Goal: Information Seeking & Learning: Find specific page/section

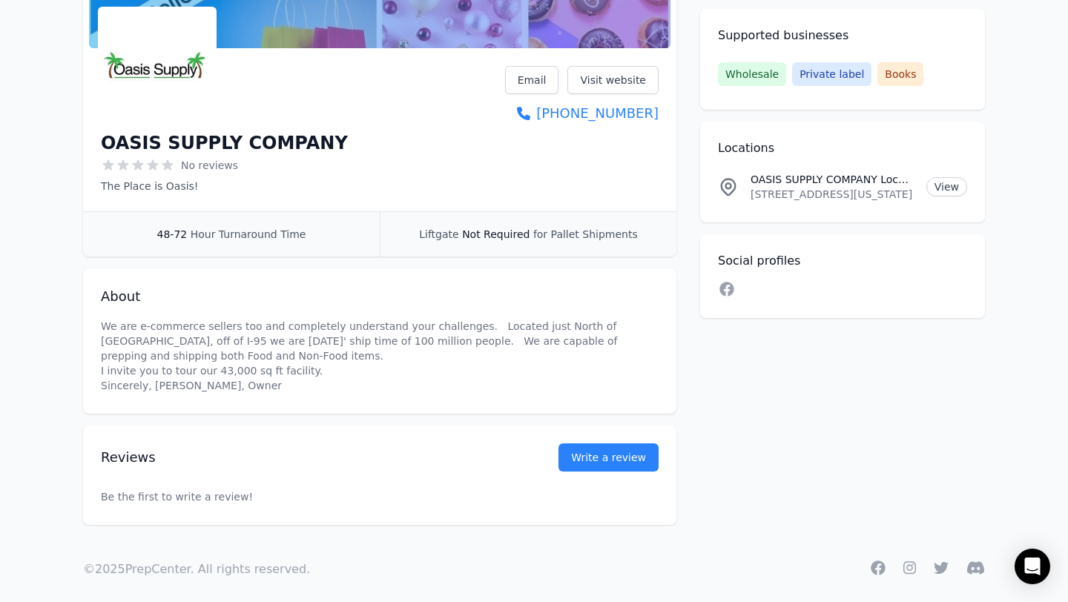
scroll to position [207, 0]
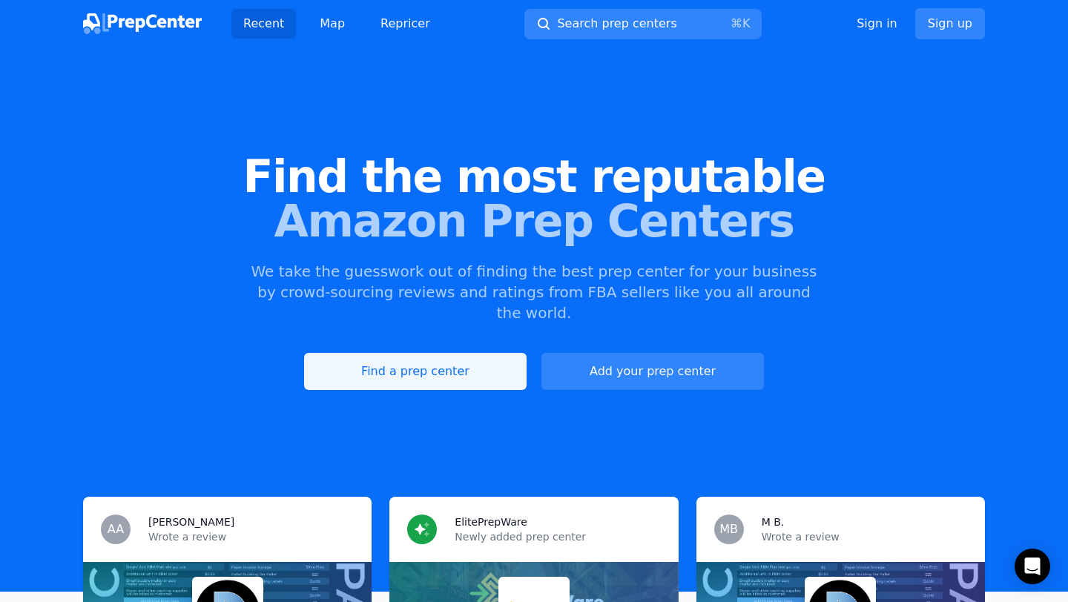
click at [413, 359] on link "Find a prep center" at bounding box center [415, 371] width 223 height 37
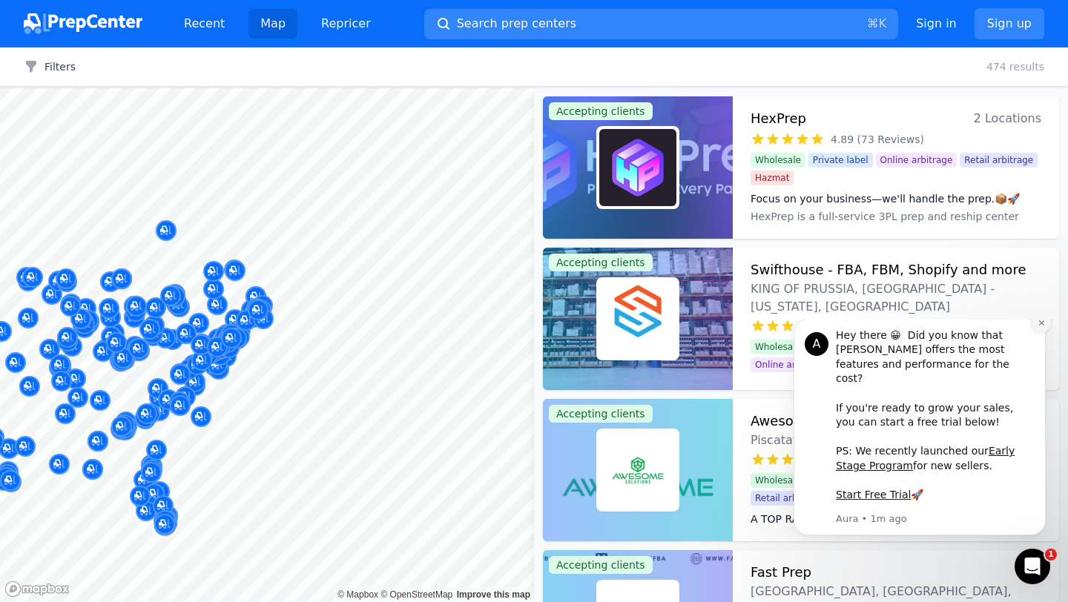
click at [1043, 326] on icon "Dismiss notification" at bounding box center [1041, 322] width 5 height 5
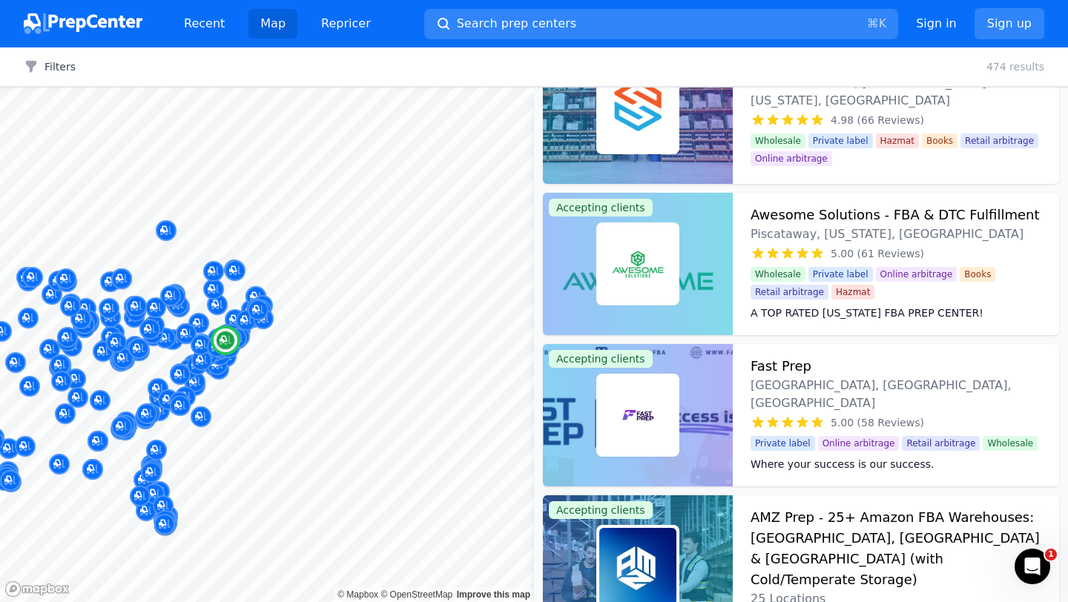
scroll to position [211, 0]
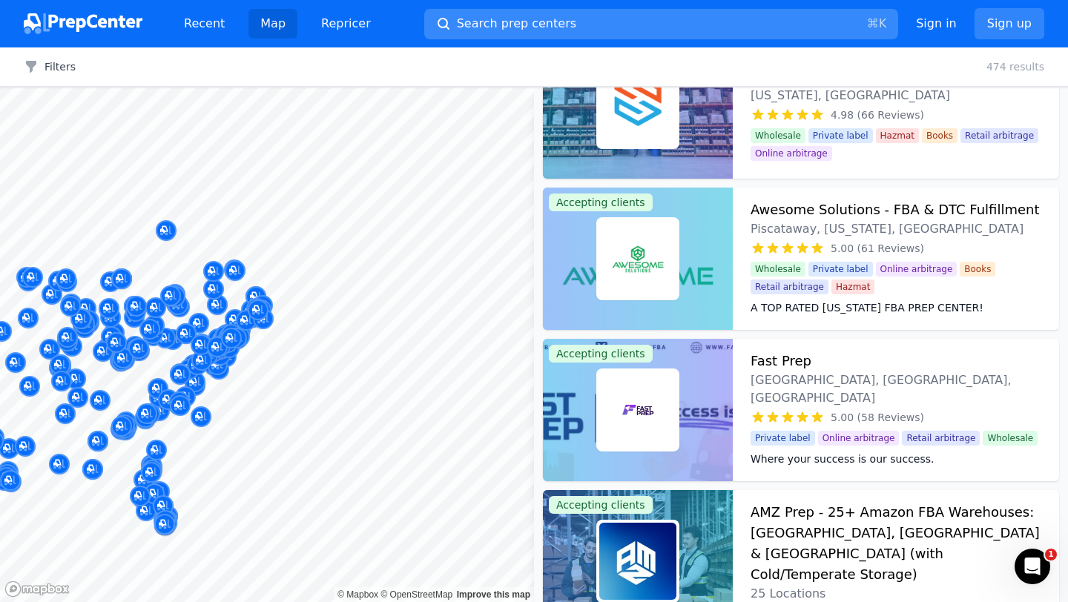
click at [532, 20] on span "Search prep centers" at bounding box center [516, 24] width 119 height 18
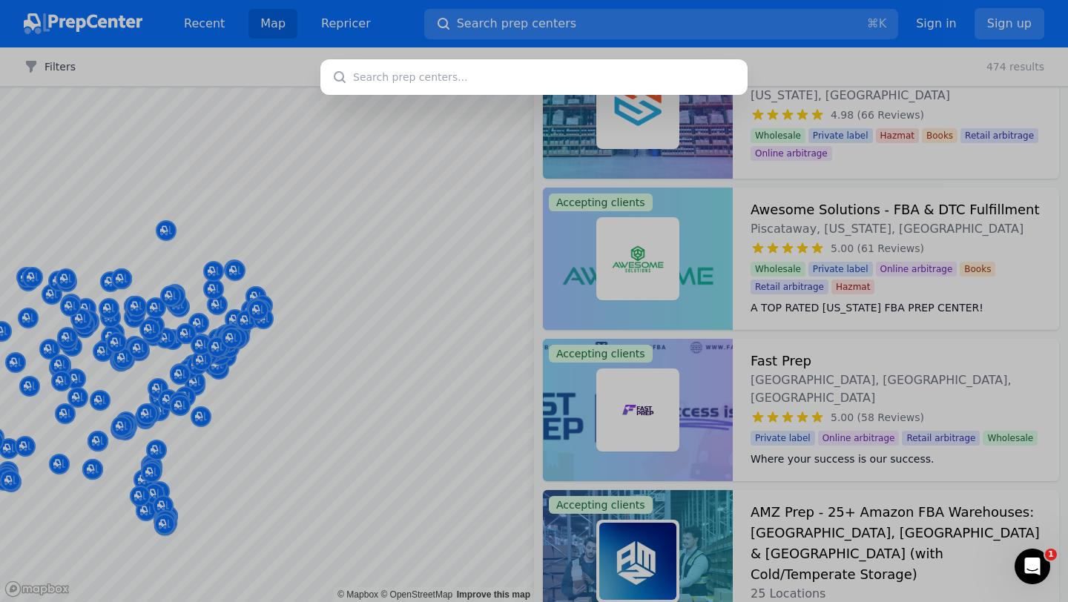
click at [263, 75] on div at bounding box center [534, 301] width 1068 height 602
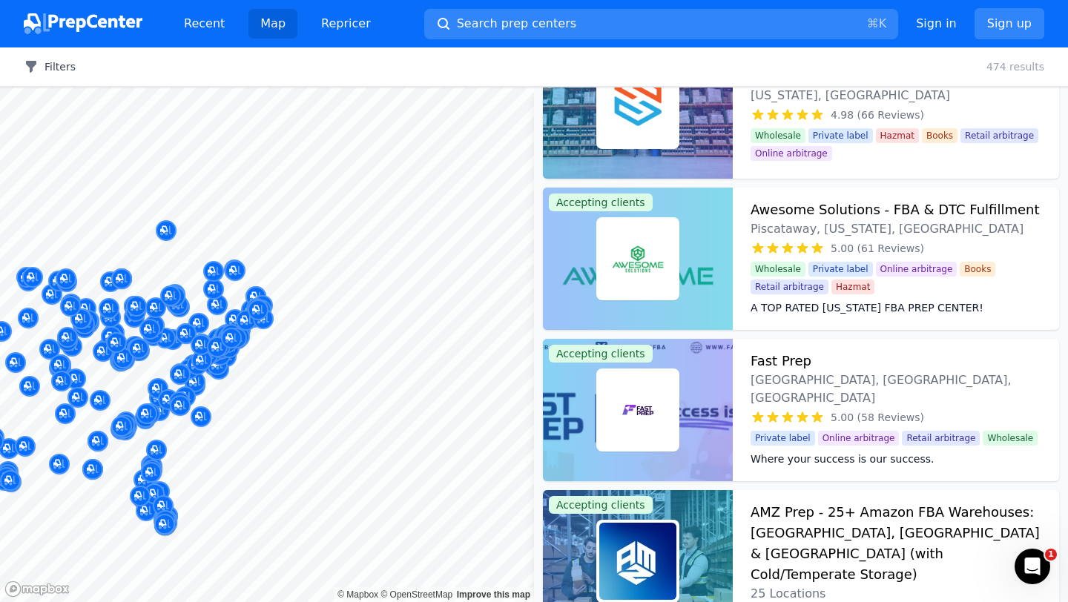
click at [29, 65] on icon "button" at bounding box center [31, 67] width 10 height 12
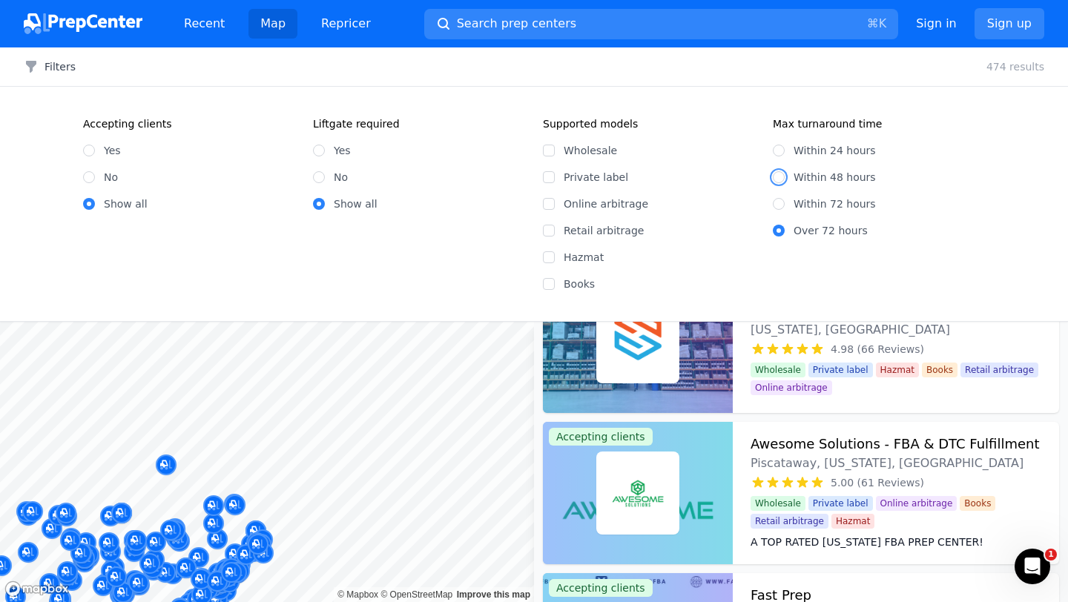
click at [775, 179] on input "Within 48 hours" at bounding box center [779, 177] width 12 height 12
radio input "true"
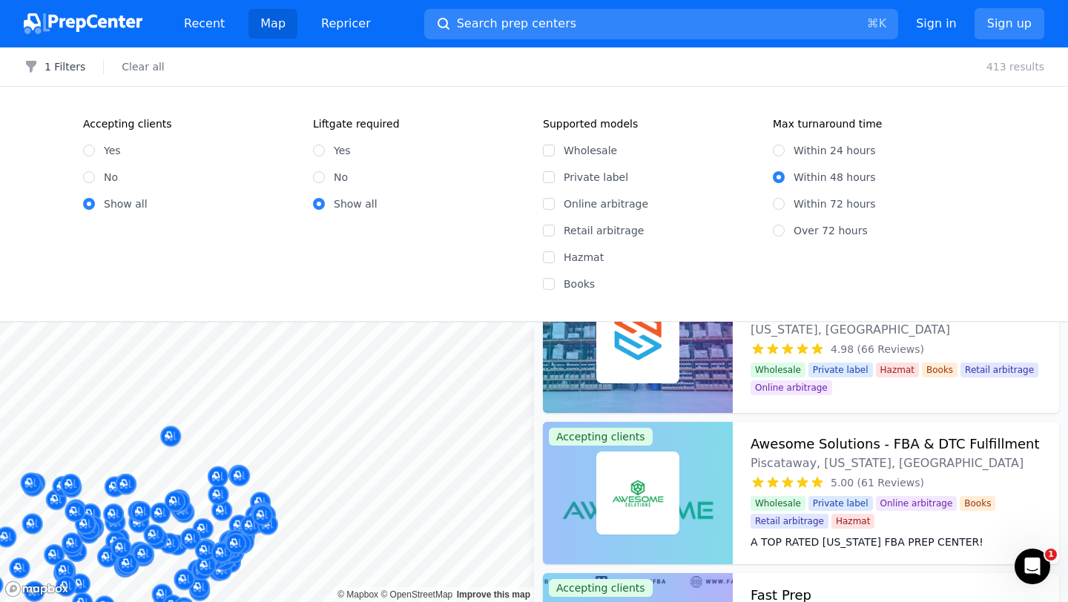
click at [242, 502] on body "Recent Map Repricer Search prep centers ⌘ K Open main menu Sign in Sign up Filt…" at bounding box center [534, 301] width 1068 height 602
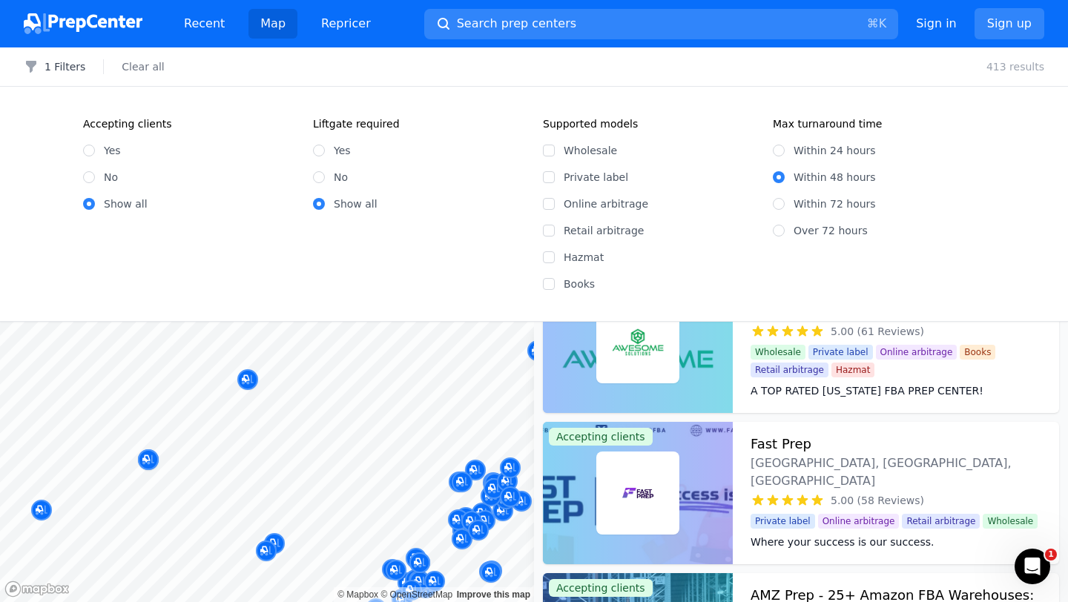
click at [331, 415] on body "Recent Map Repricer Search prep centers ⌘ K Open main menu Sign in Sign up Filt…" at bounding box center [534, 301] width 1068 height 602
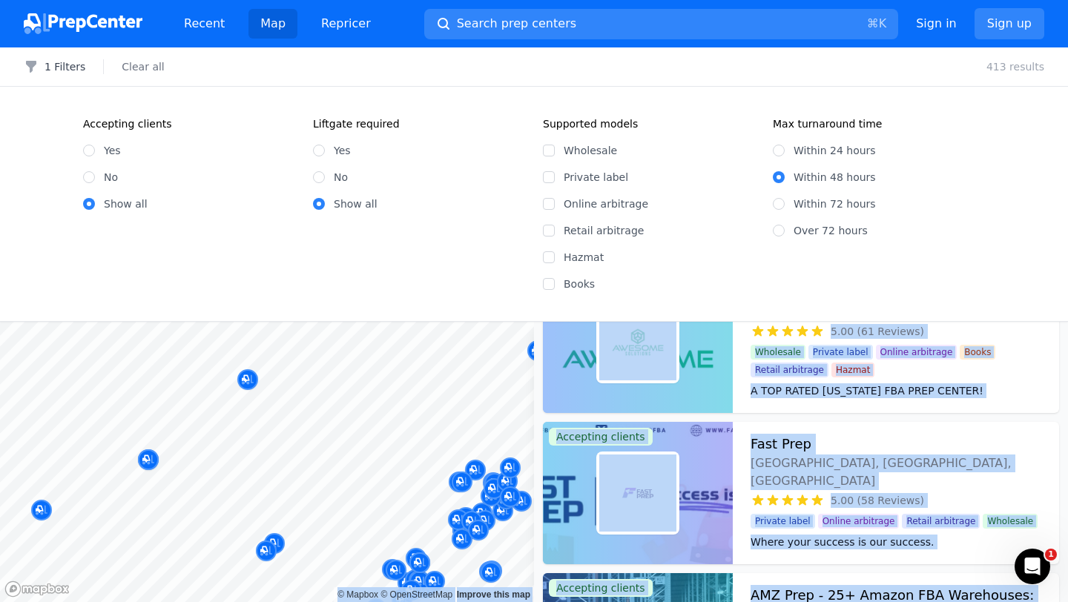
click at [46, 68] on button "1 Filters" at bounding box center [55, 66] width 62 height 15
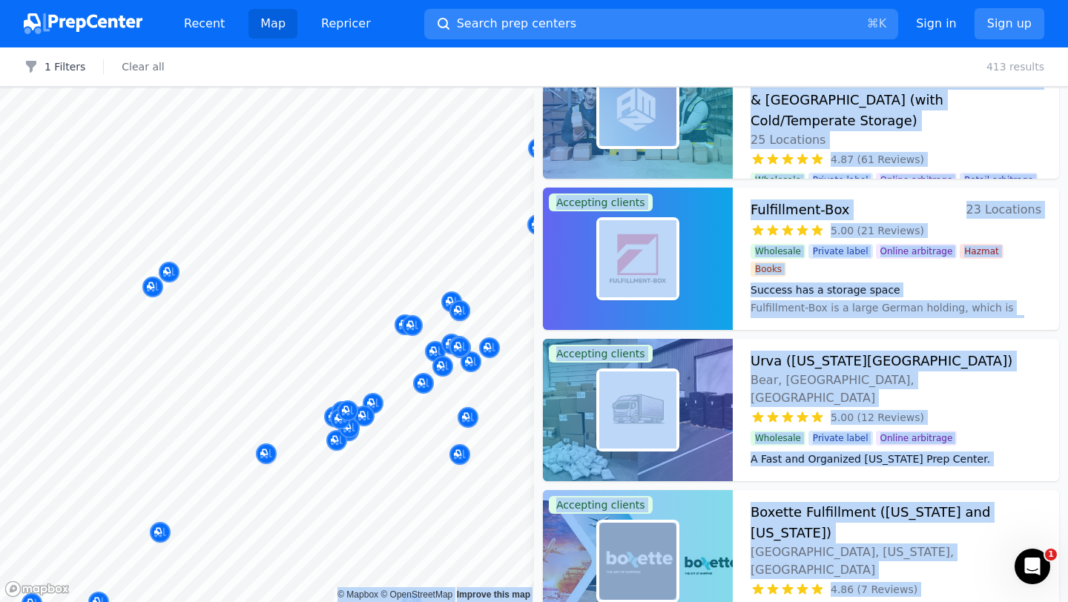
click at [288, 323] on body "Recent Map Repricer Search prep centers ⌘ K Open main menu Sign in Sign up Filt…" at bounding box center [534, 301] width 1068 height 602
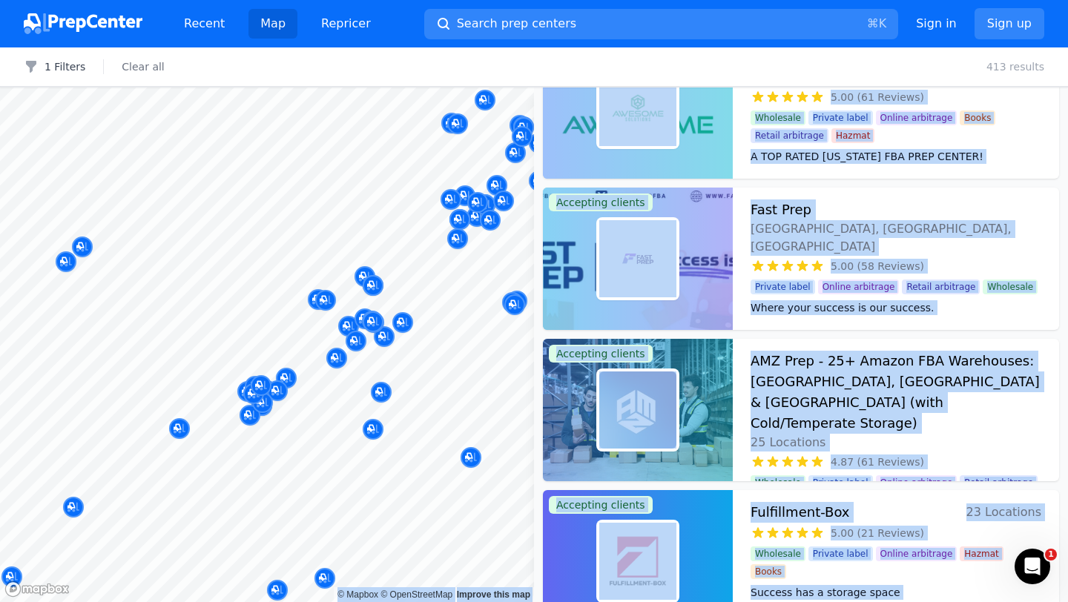
click at [287, 323] on div at bounding box center [231, 322] width 285 height 12
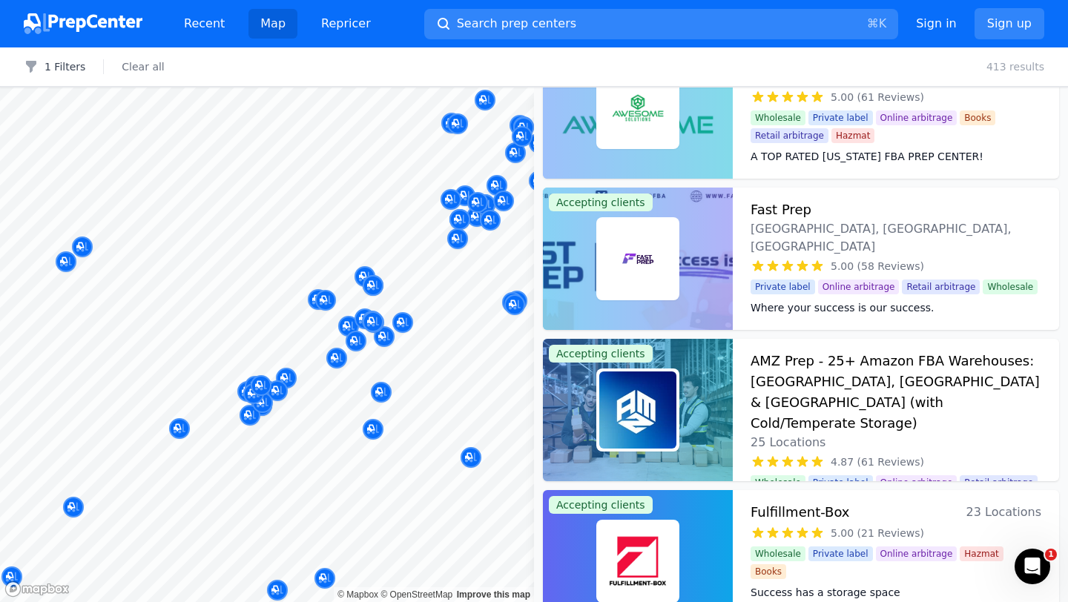
click at [287, 323] on div at bounding box center [231, 322] width 285 height 12
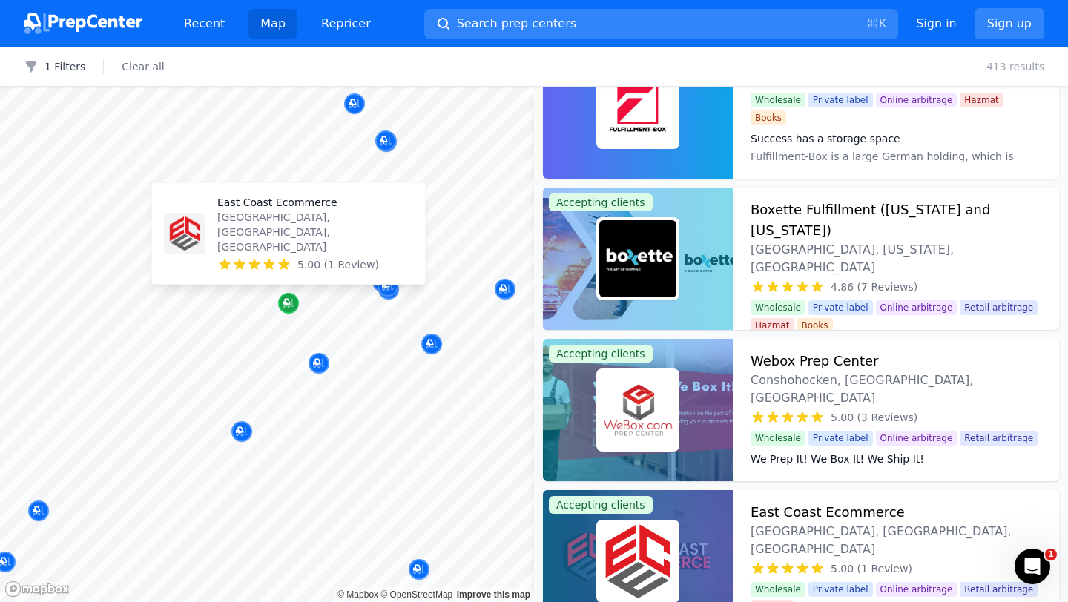
click at [287, 312] on div "Map marker" at bounding box center [288, 303] width 21 height 21
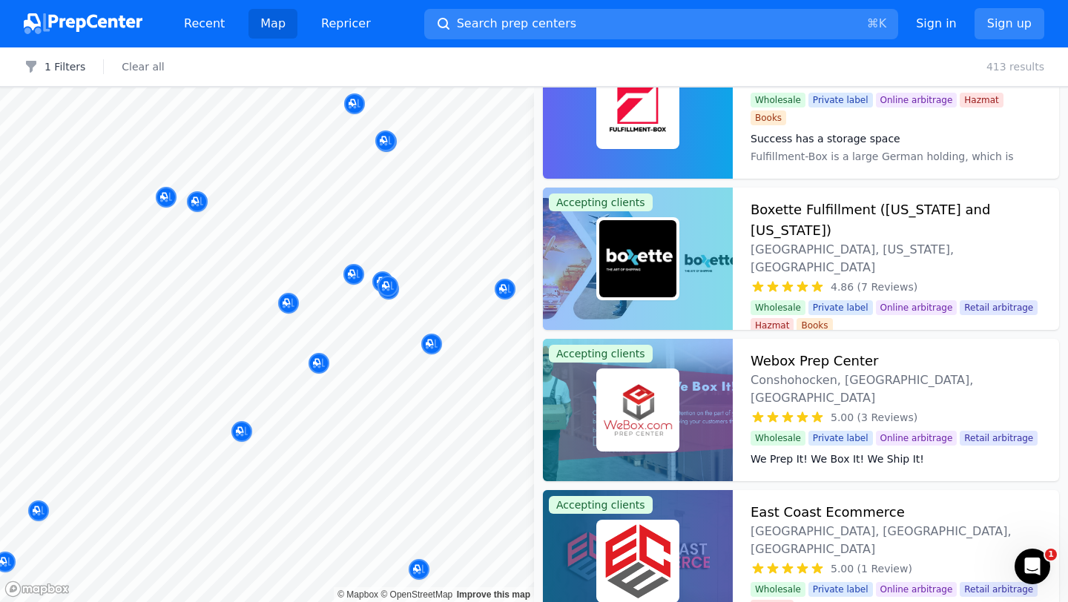
click at [290, 303] on div at bounding box center [246, 304] width 285 height 12
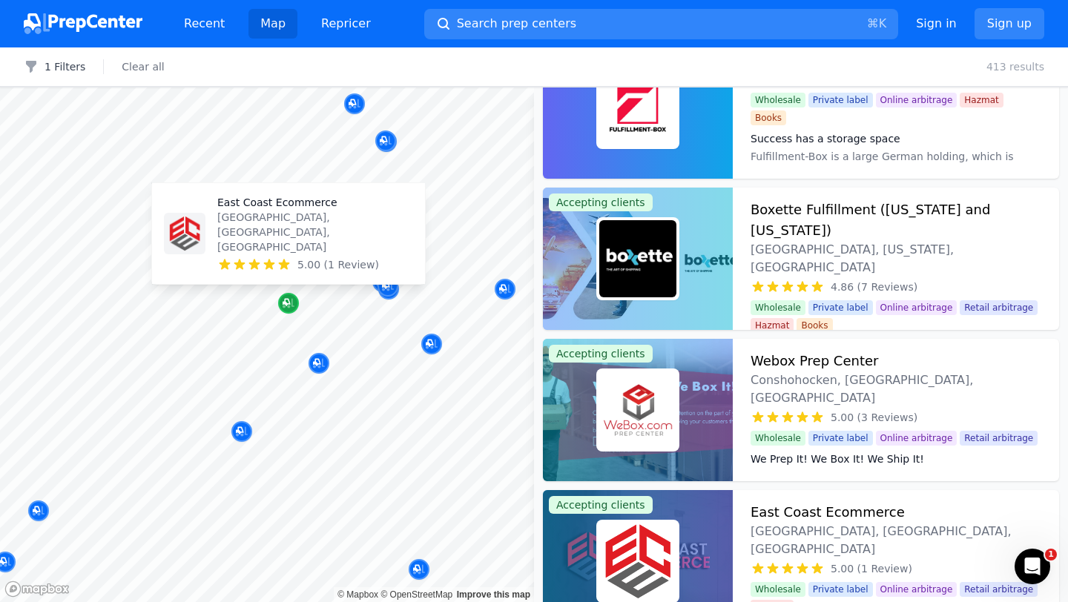
click at [284, 310] on icon "Map marker" at bounding box center [289, 303] width 12 height 15
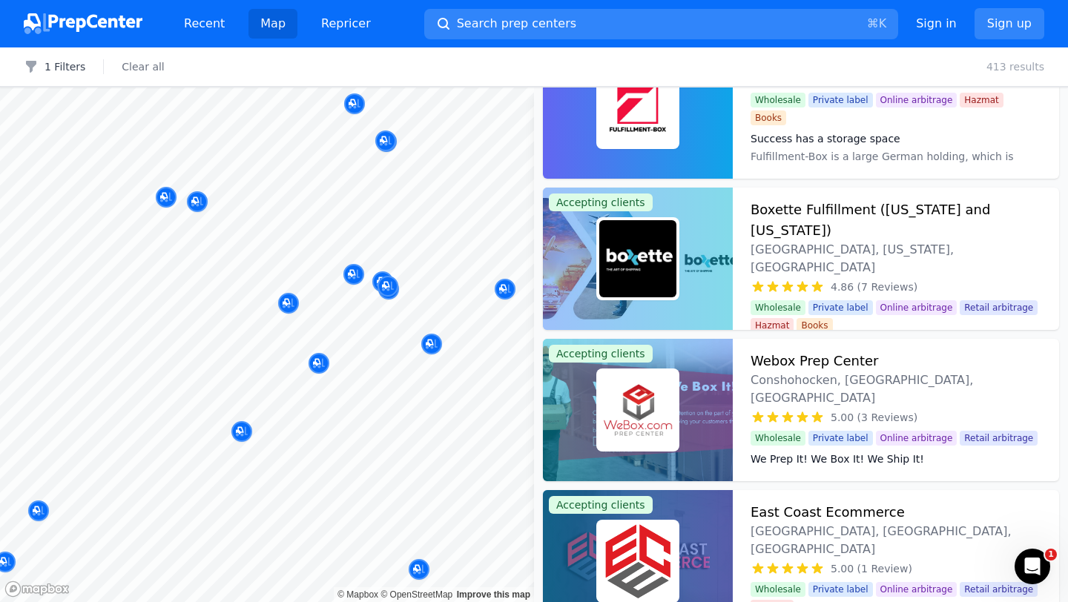
click at [286, 301] on div at bounding box center [246, 304] width 285 height 12
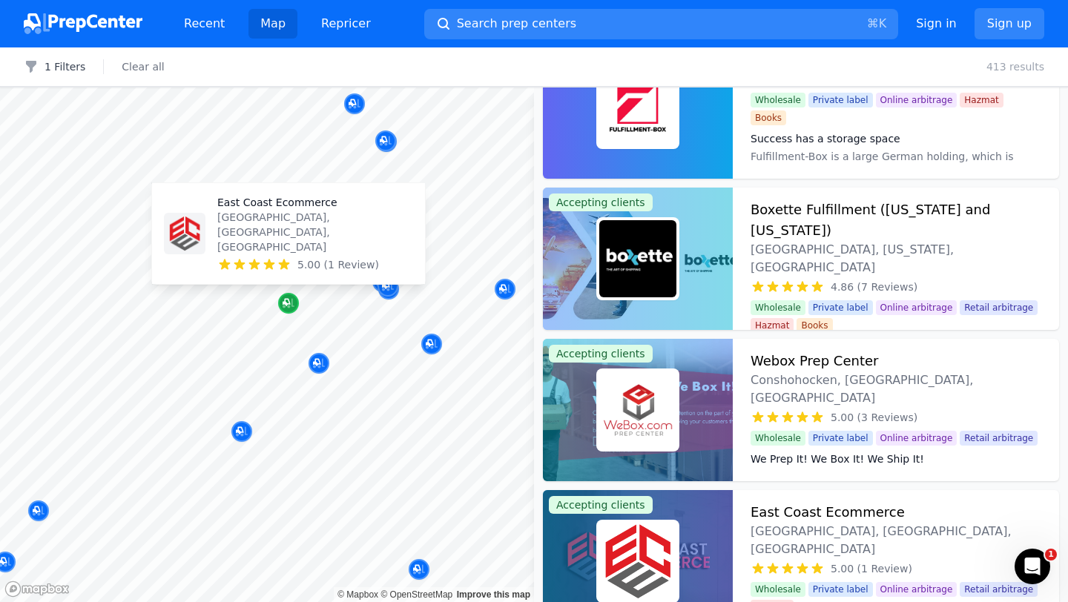
click at [287, 312] on div "Map marker" at bounding box center [288, 303] width 21 height 21
click at [284, 272] on div "East Coast Ecommerce [GEOGRAPHIC_DATA], [GEOGRAPHIC_DATA], [GEOGRAPHIC_DATA] 5.…" at bounding box center [288, 233] width 261 height 89
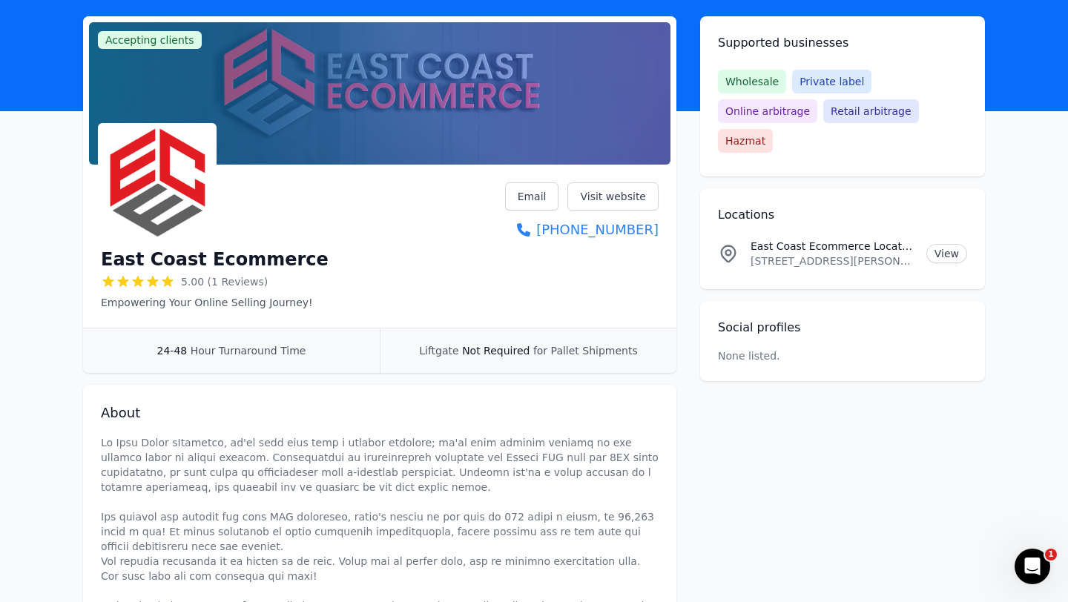
scroll to position [71, 0]
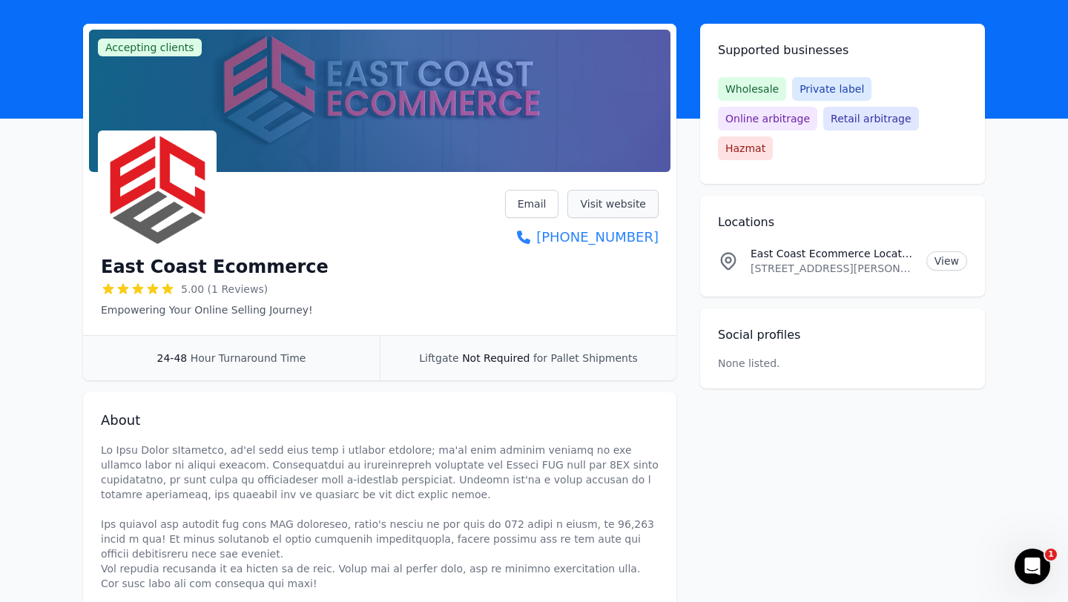
click at [637, 202] on link "Visit website" at bounding box center [613, 204] width 91 height 28
